Goal: Navigation & Orientation: Find specific page/section

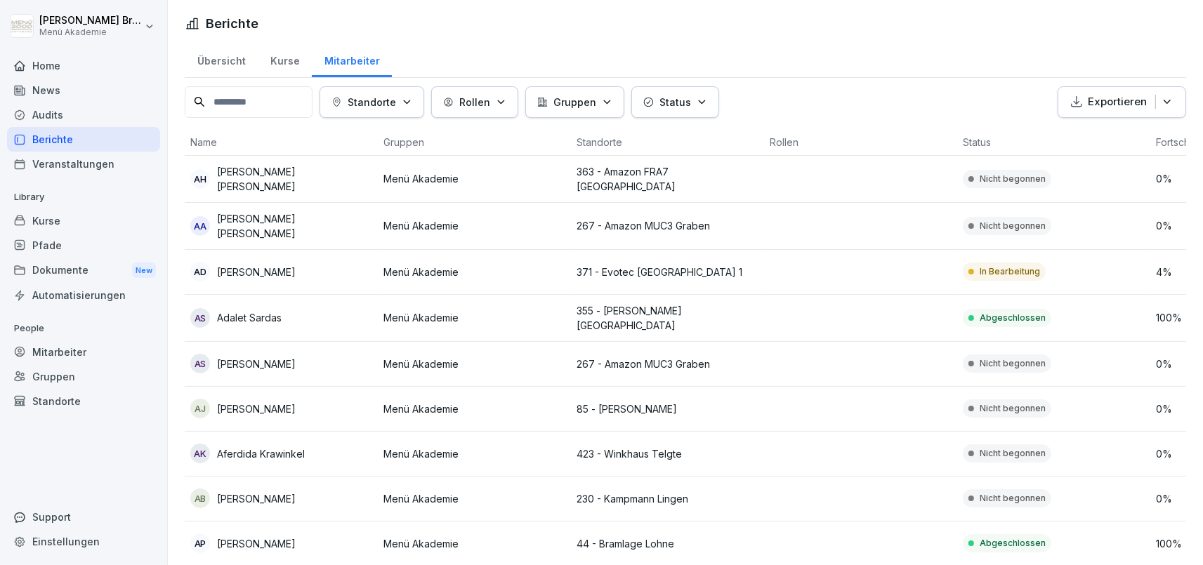
click at [66, 58] on div "Home" at bounding box center [83, 65] width 153 height 25
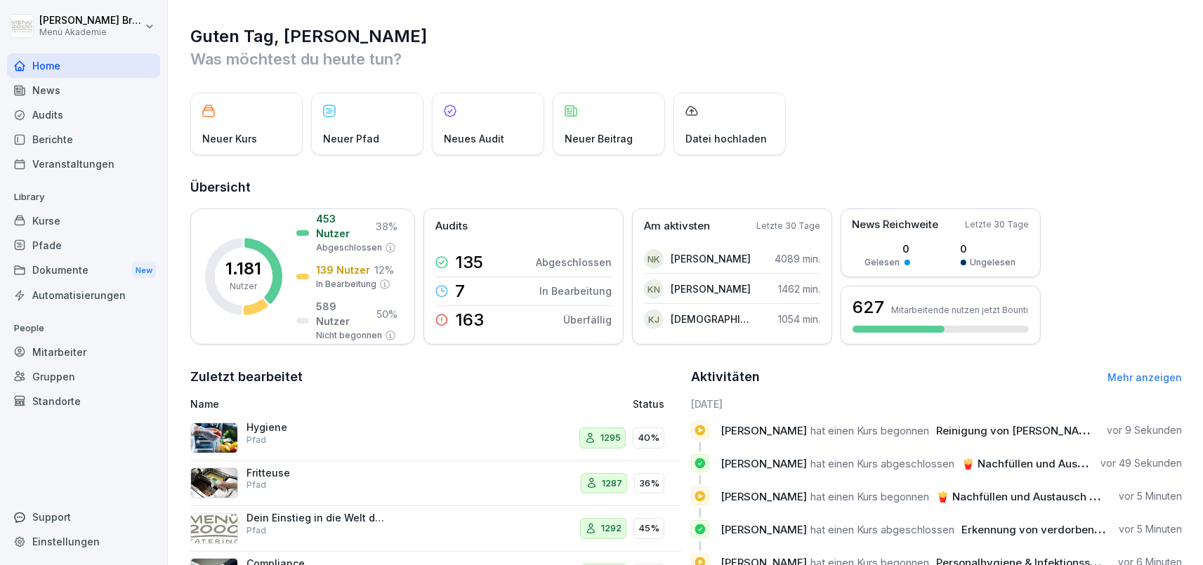
click at [24, 27] on html "[PERSON_NAME] Menü Akademie Home News Audits Berichte Veranstaltungen Library K…" at bounding box center [601, 282] width 1203 height 565
click at [128, 154] on html "[PERSON_NAME] Menü Akademie Home News Audits Berichte Veranstaltungen Library K…" at bounding box center [601, 282] width 1203 height 565
click at [70, 215] on div "Kurse" at bounding box center [83, 221] width 153 height 25
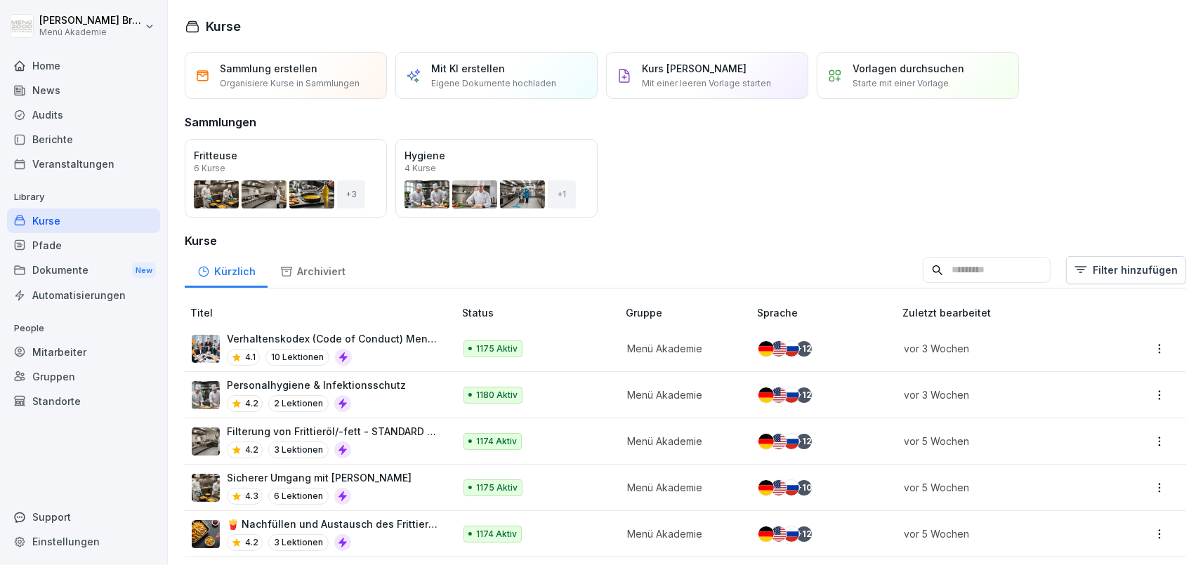
click at [76, 112] on div "Audits" at bounding box center [83, 115] width 153 height 25
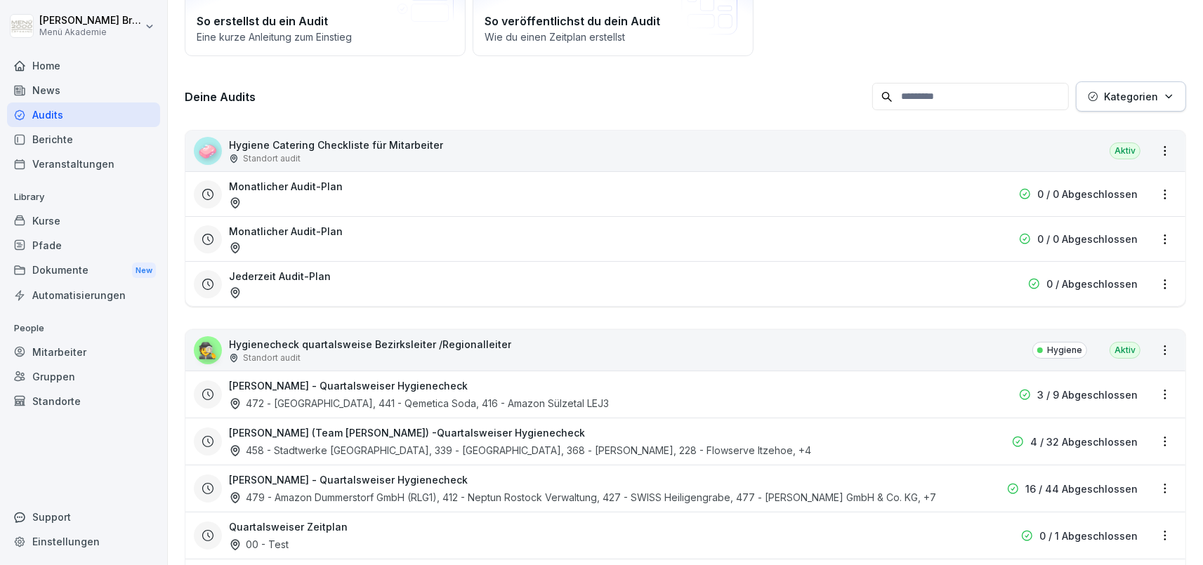
scroll to position [162, 0]
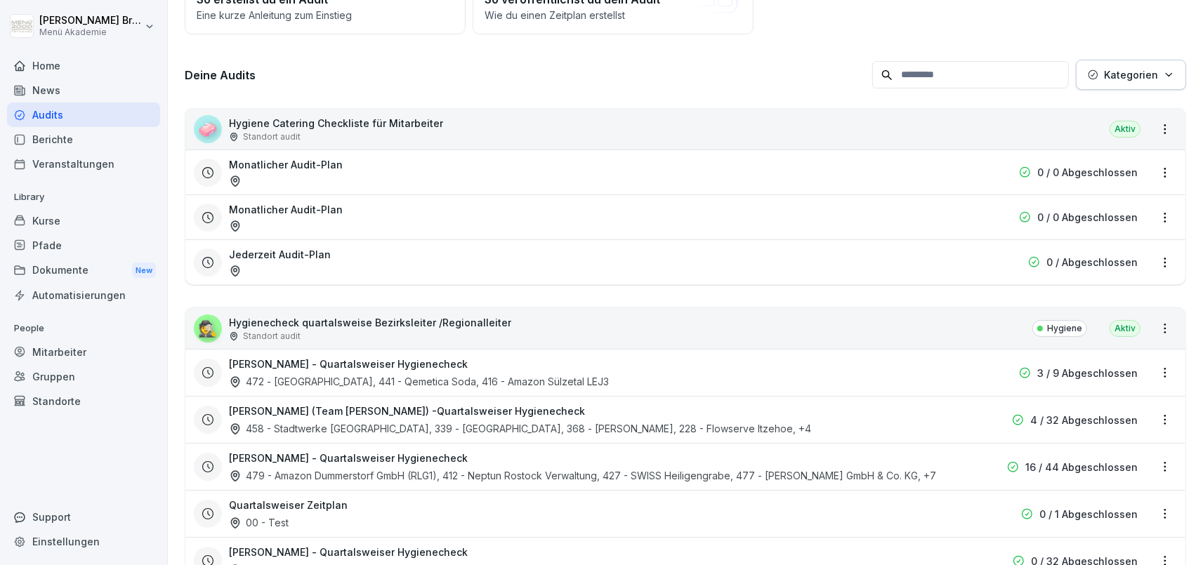
click at [266, 363] on h3 "[PERSON_NAME] - Quartalsweiser Hygienecheck" at bounding box center [348, 364] width 239 height 15
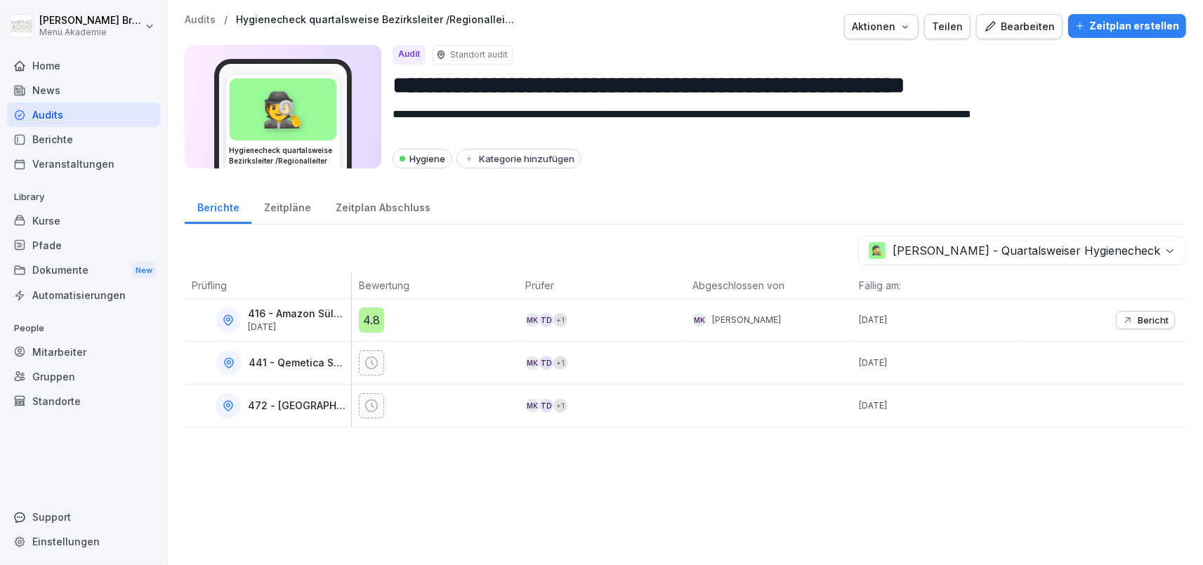
click at [412, 212] on div "Zeitplan Abschluss" at bounding box center [382, 206] width 119 height 36
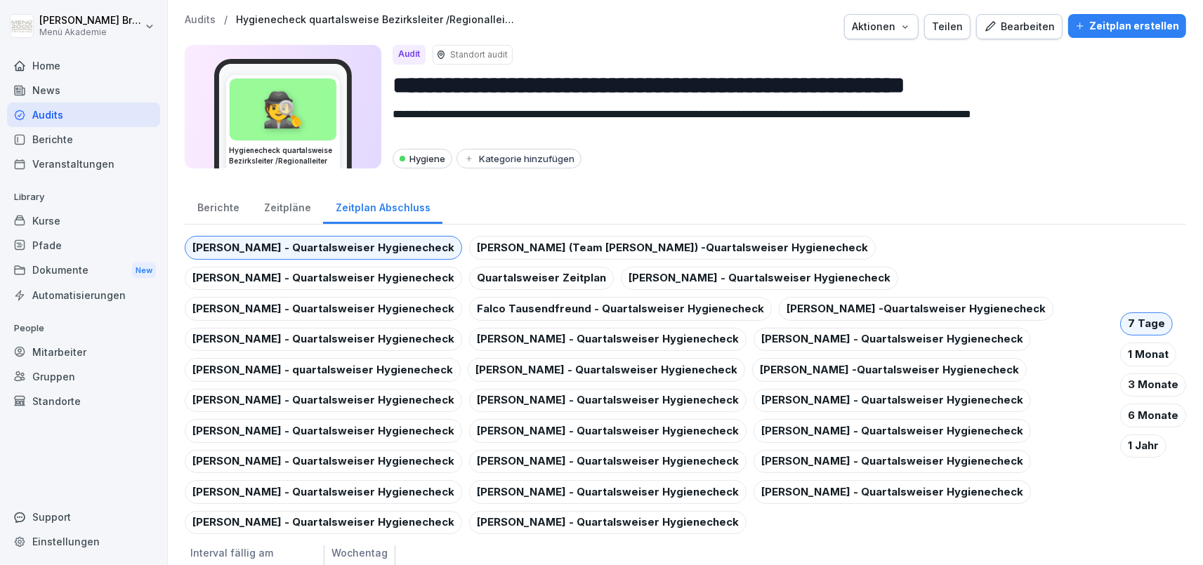
scroll to position [13, 0]
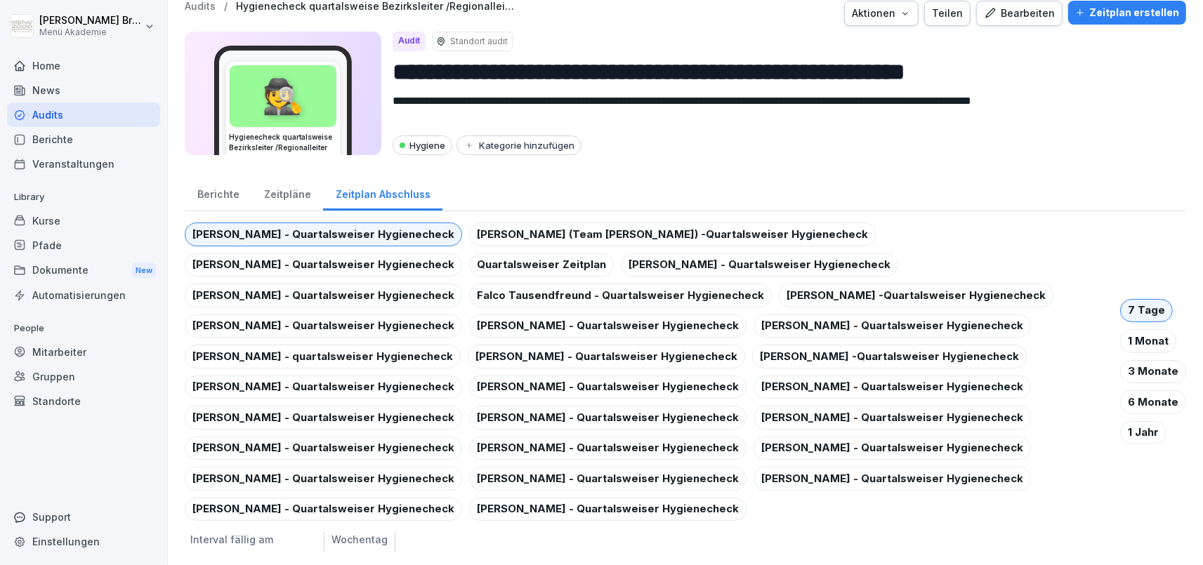
click at [381, 235] on div "[PERSON_NAME] - Quartalsweiser Hygienecheck" at bounding box center [323, 235] width 277 height 24
click at [483, 235] on div "[PERSON_NAME] (Team [PERSON_NAME]) -Quartalsweiser Hygienecheck" at bounding box center [672, 235] width 407 height 24
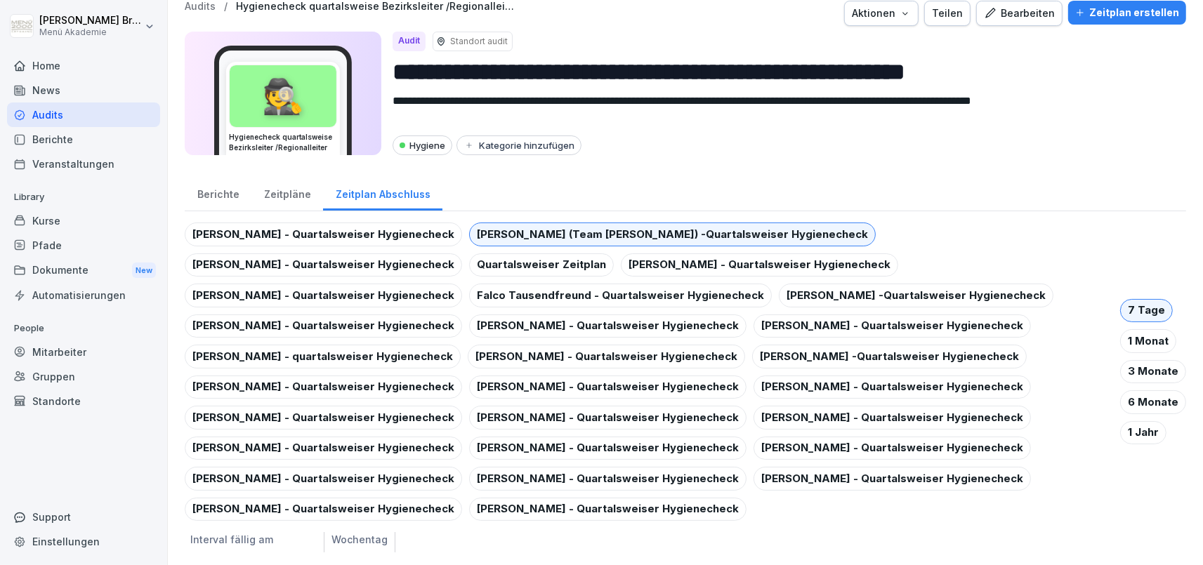
click at [1147, 347] on div "1 Monat" at bounding box center [1148, 341] width 56 height 24
click at [292, 195] on div "Zeitpläne" at bounding box center [287, 193] width 72 height 36
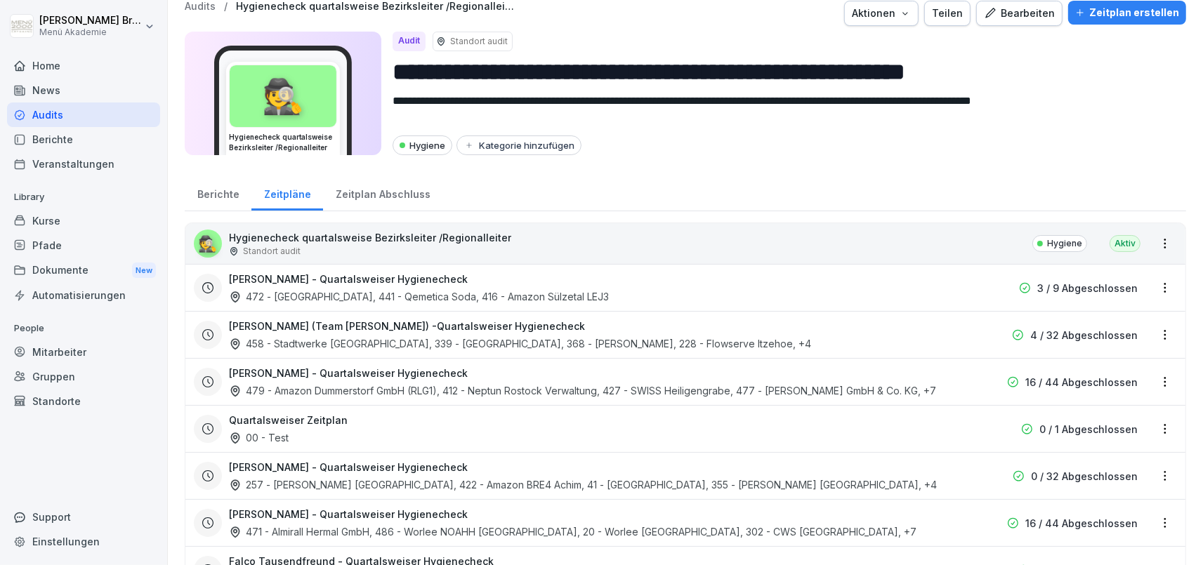
click at [301, 239] on p "Hygienecheck quartalsweise Bezirksleiter /Regionalleiter" at bounding box center [370, 237] width 282 height 15
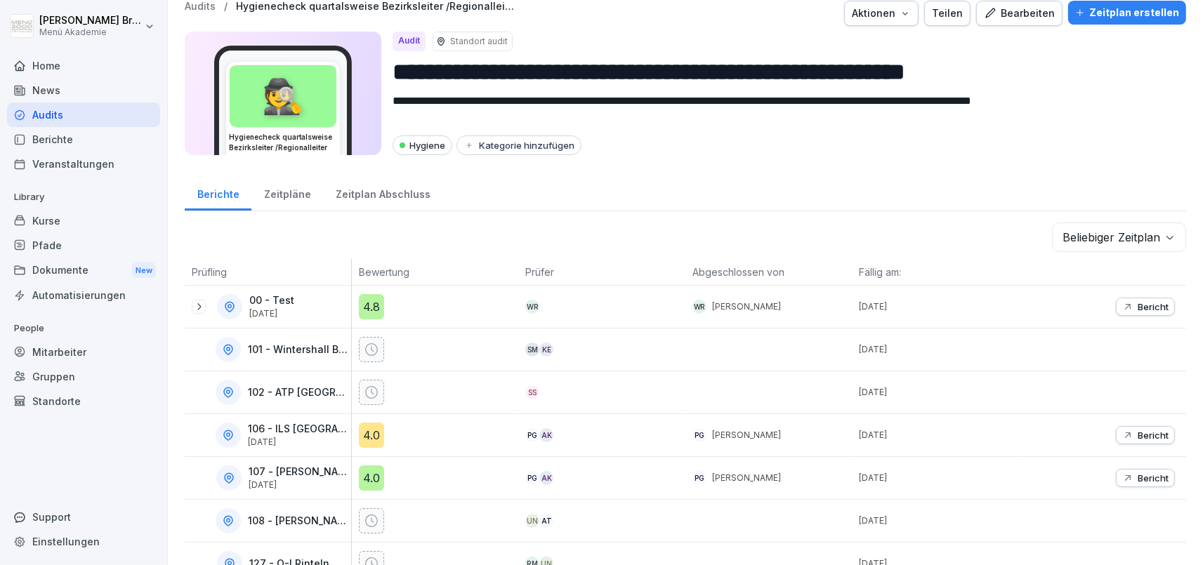
click at [380, 195] on div "Zeitplan Abschluss" at bounding box center [382, 193] width 119 height 36
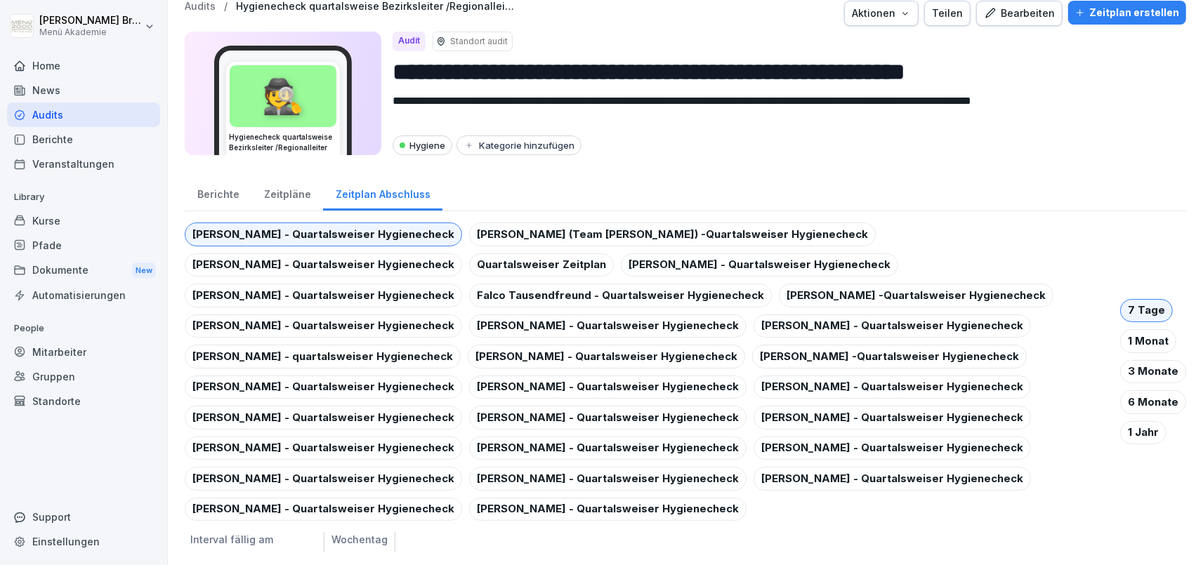
click at [262, 537] on p "Interval fällig am" at bounding box center [251, 542] width 132 height 20
click at [469, 507] on div "[PERSON_NAME] - Quartalsweiser Hygienecheck" at bounding box center [607, 510] width 277 height 24
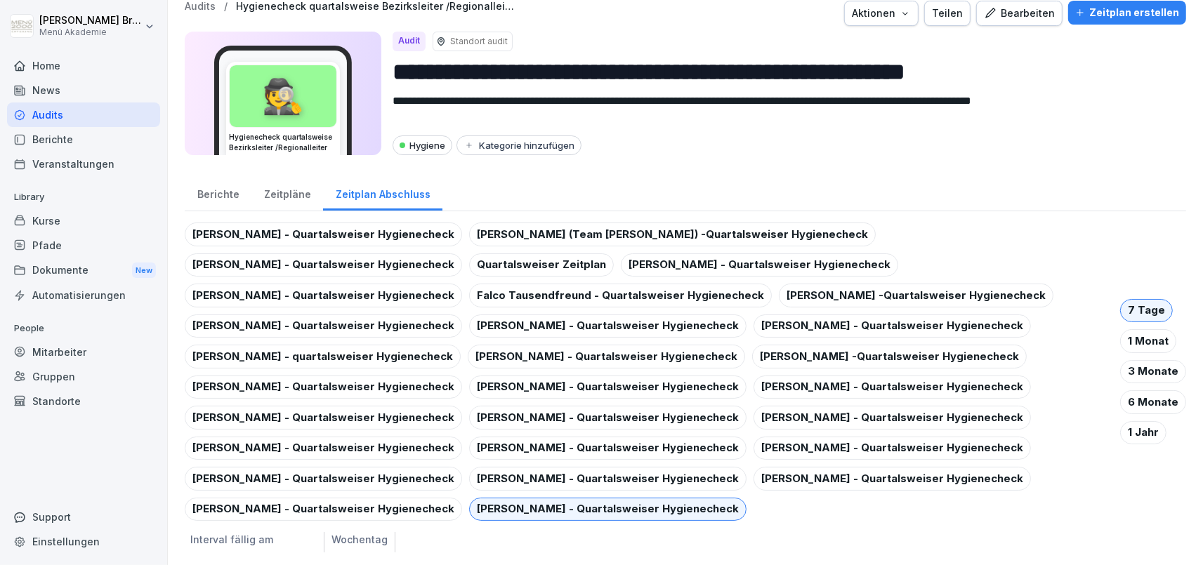
click at [290, 189] on div "Zeitpläne" at bounding box center [287, 193] width 72 height 36
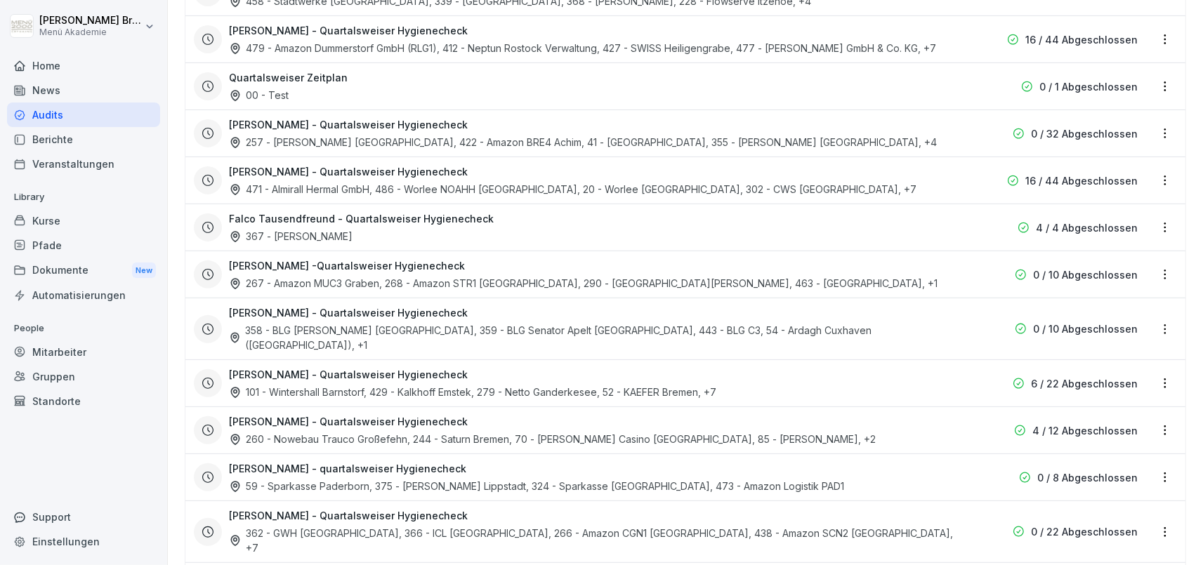
scroll to position [419, 0]
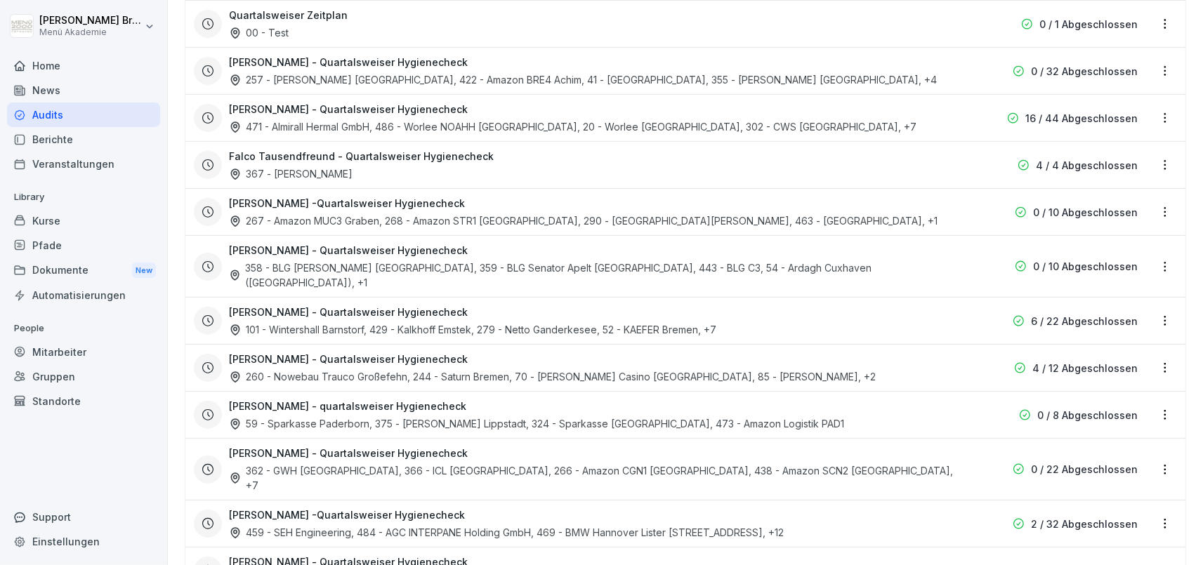
click at [58, 113] on div "Audits" at bounding box center [83, 115] width 153 height 25
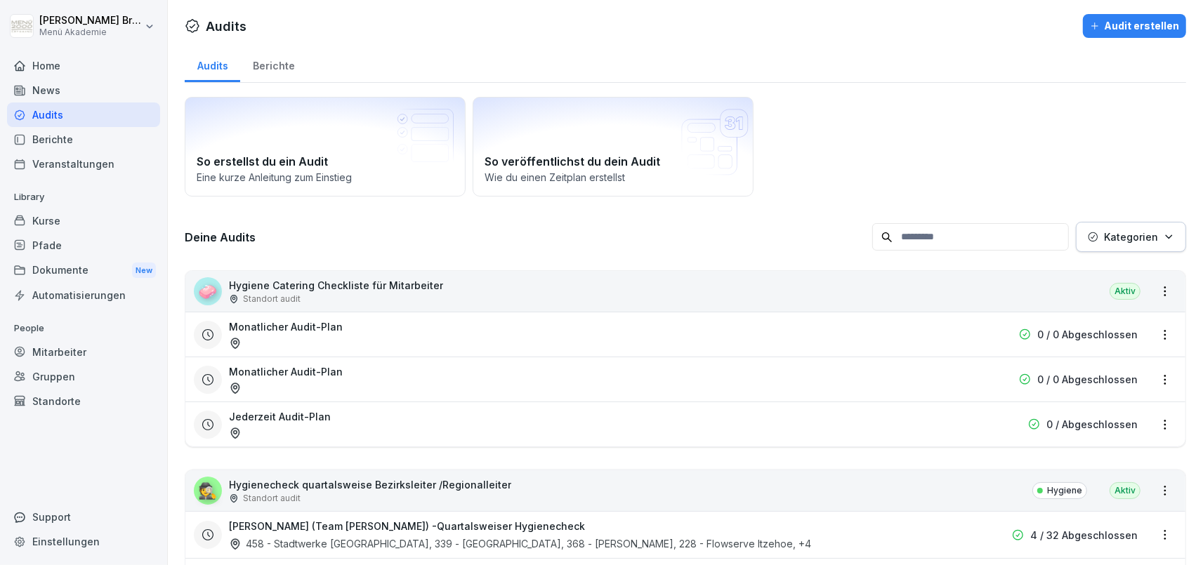
click at [277, 58] on div "Berichte" at bounding box center [273, 64] width 67 height 36
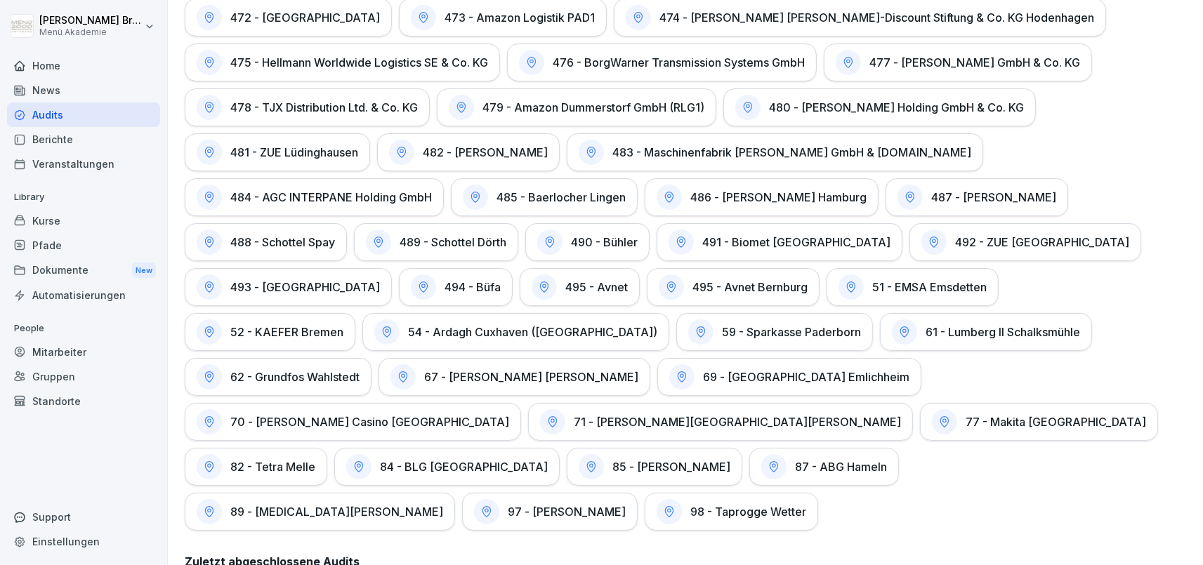
scroll to position [2676, 0]
